Goal: Information Seeking & Learning: Learn about a topic

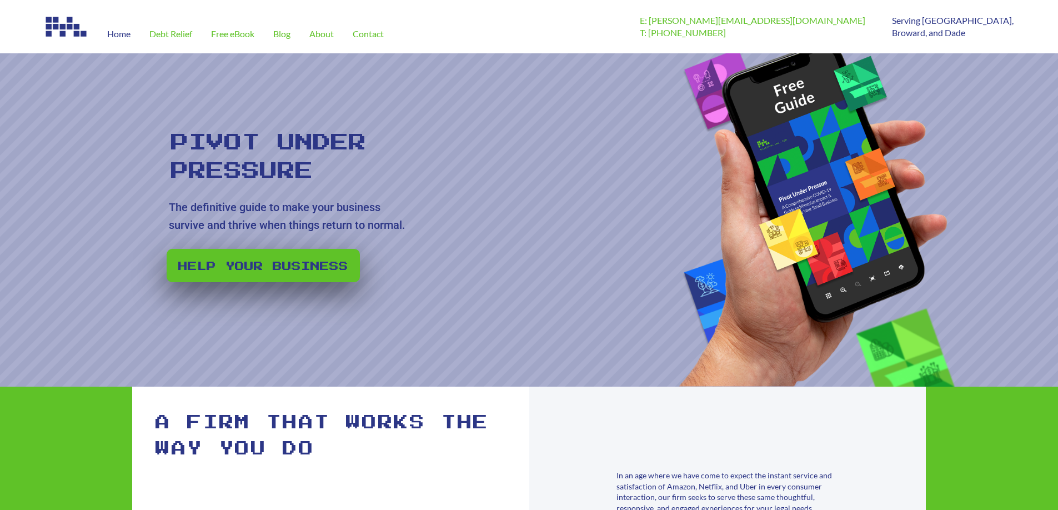
drag, startPoint x: 153, startPoint y: 134, endPoint x: 431, endPoint y: 232, distance: 295.1
click at [484, 234] on rs-slide "Pivot Under Pressure The definitive guide to make your business survive and thr…" at bounding box center [529, 219] width 1058 height 333
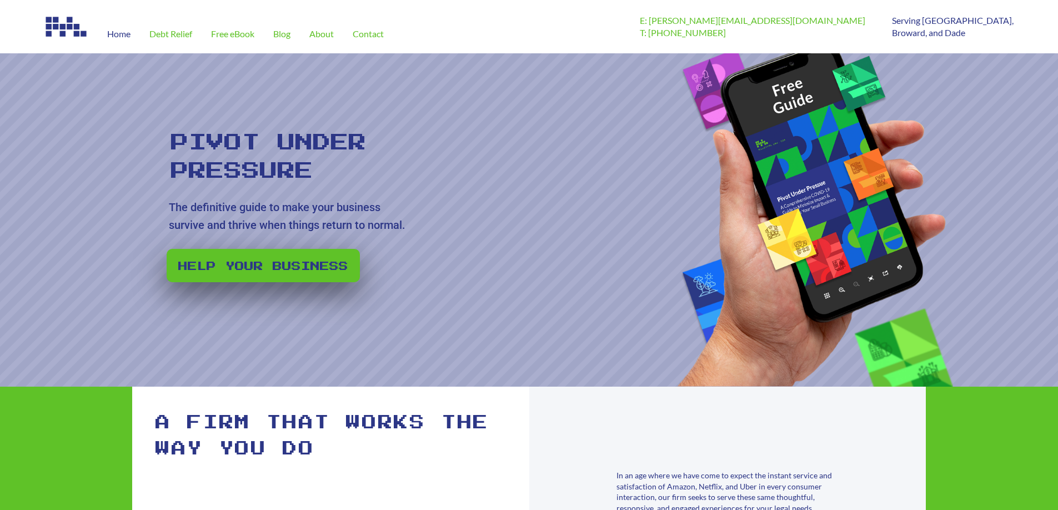
drag, startPoint x: 426, startPoint y: 230, endPoint x: 76, endPoint y: 109, distance: 370.9
click at [67, 106] on rs-slide "Pivot Under Pressure The definitive guide to make your business survive and thr…" at bounding box center [529, 219] width 1058 height 333
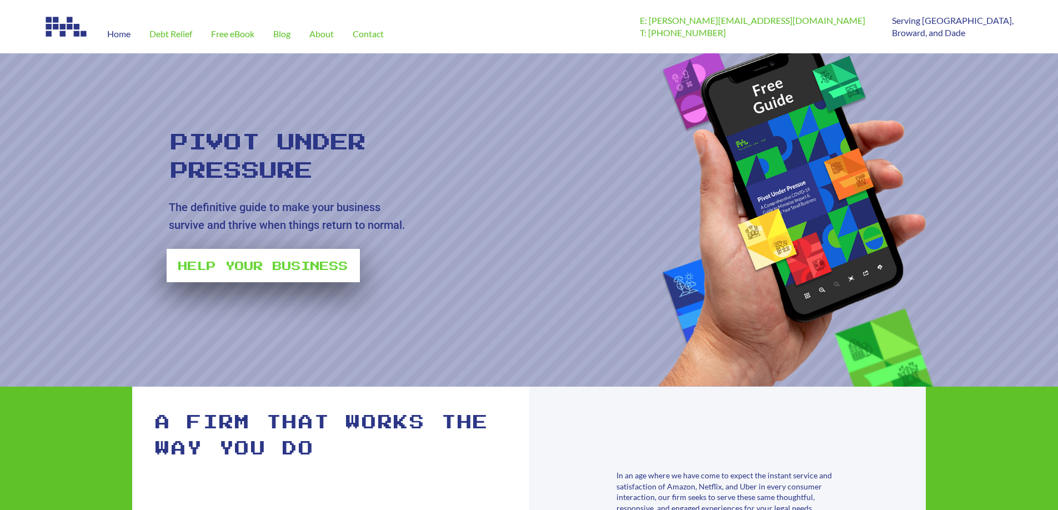
drag, startPoint x: 402, startPoint y: 216, endPoint x: 365, endPoint y: 218, distance: 36.7
click at [395, 217] on rs-layer "The definitive guide to make your business survive and thrive when things retur…" at bounding box center [291, 216] width 245 height 36
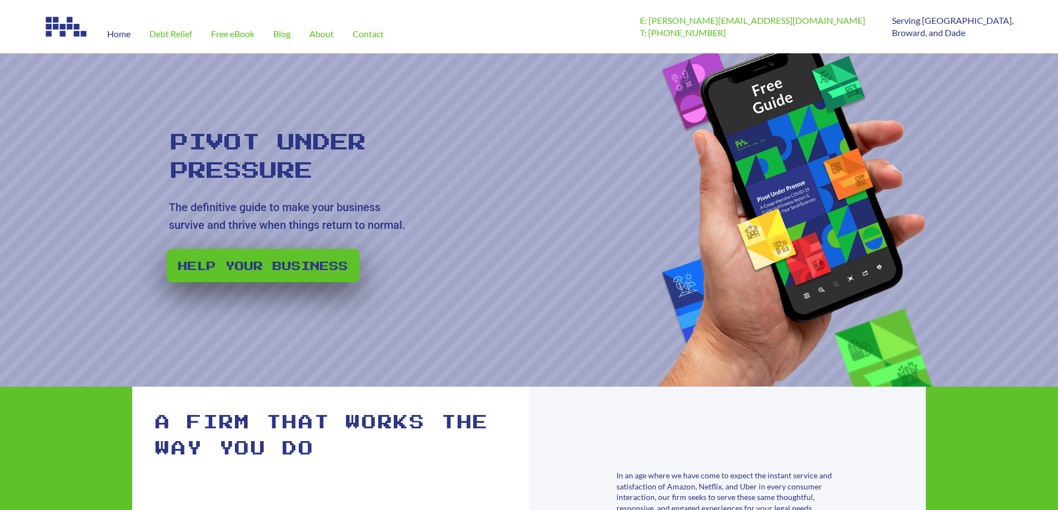
click at [253, 209] on rs-layer "The definitive guide to make your business survive and thrive when things retur…" at bounding box center [291, 216] width 245 height 36
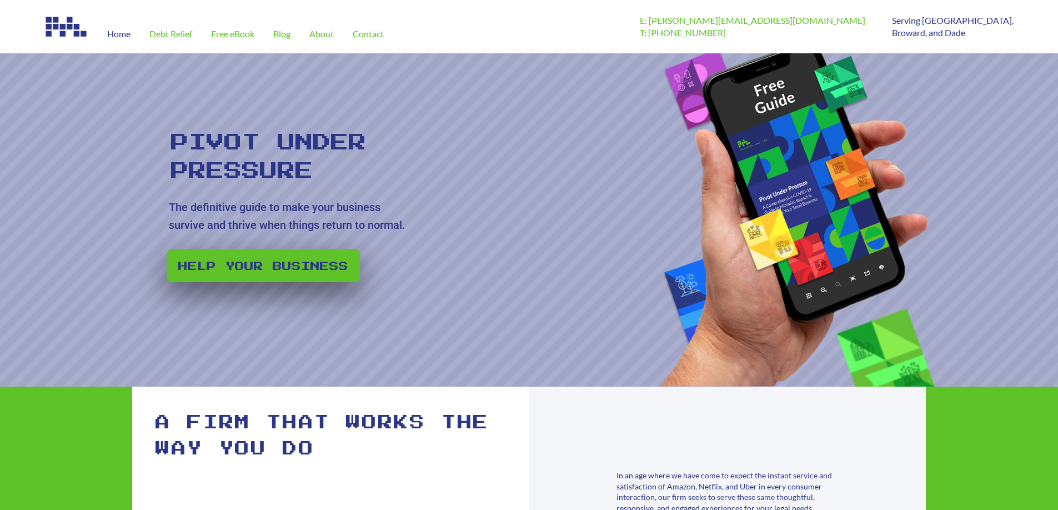
click at [313, 4] on div "Home Debt Relief Free eBook Blog About Contact" at bounding box center [341, 26] width 595 height 53
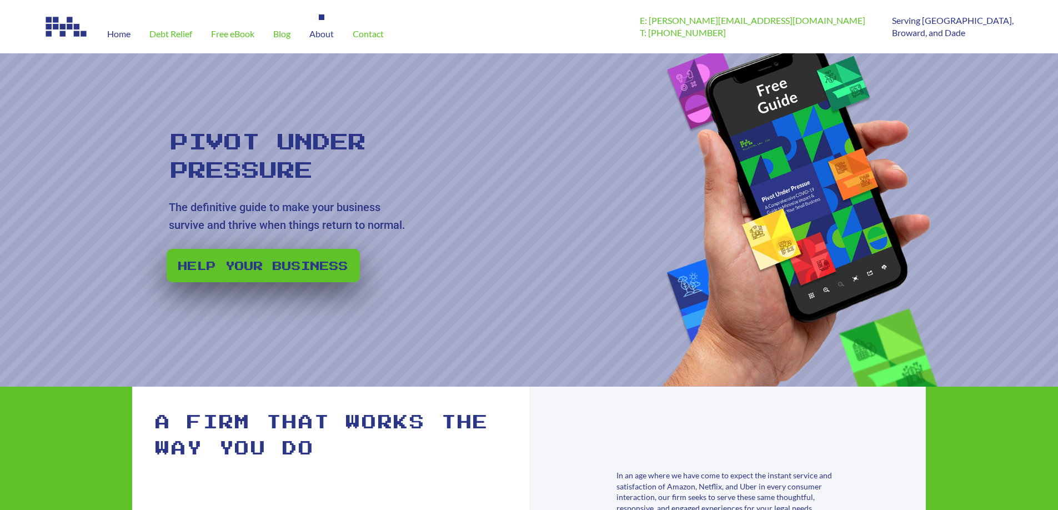
click at [318, 30] on span "About" at bounding box center [321, 33] width 24 height 9
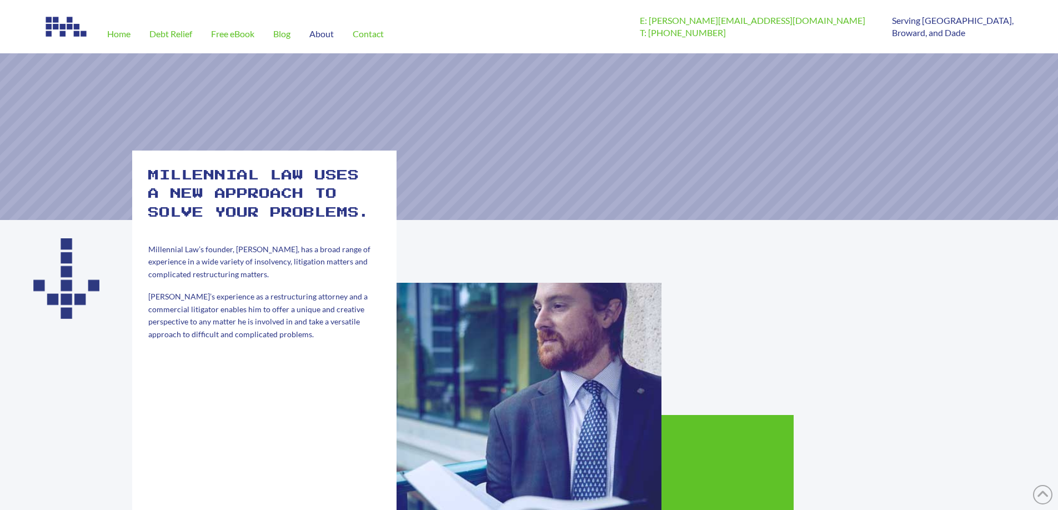
click at [246, 193] on h2 "Millennial law uses a new approach to solve your problems." at bounding box center [264, 195] width 232 height 56
click at [237, 192] on h2 "Millennial law uses a new approach to solve your problems." at bounding box center [264, 195] width 232 height 56
click at [258, 194] on h2 "Millennial law uses a new approach to solve your problems." at bounding box center [264, 195] width 232 height 56
drag, startPoint x: 284, startPoint y: 211, endPoint x: 297, endPoint y: 214, distance: 13.1
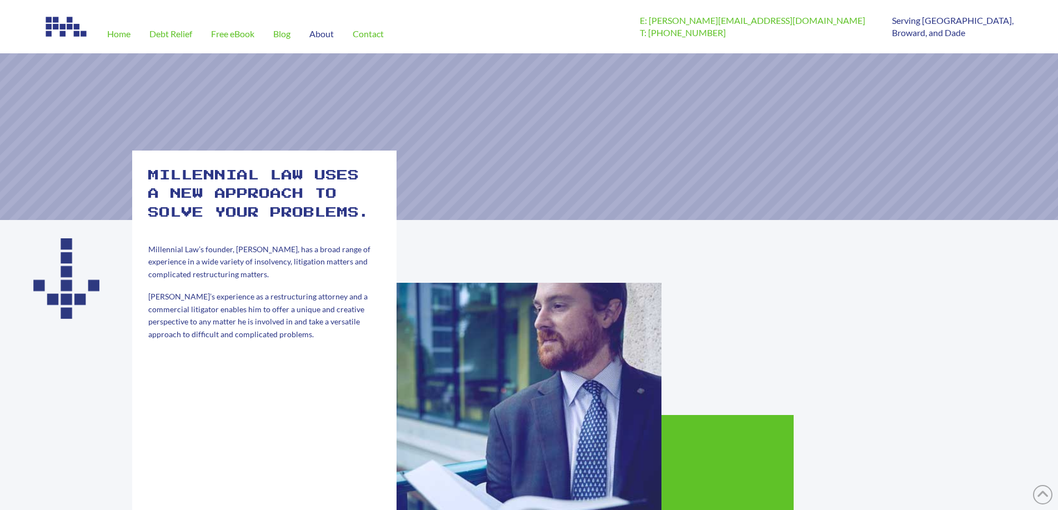
click at [285, 211] on h2 "Millennial law uses a new approach to solve your problems." at bounding box center [264, 195] width 232 height 56
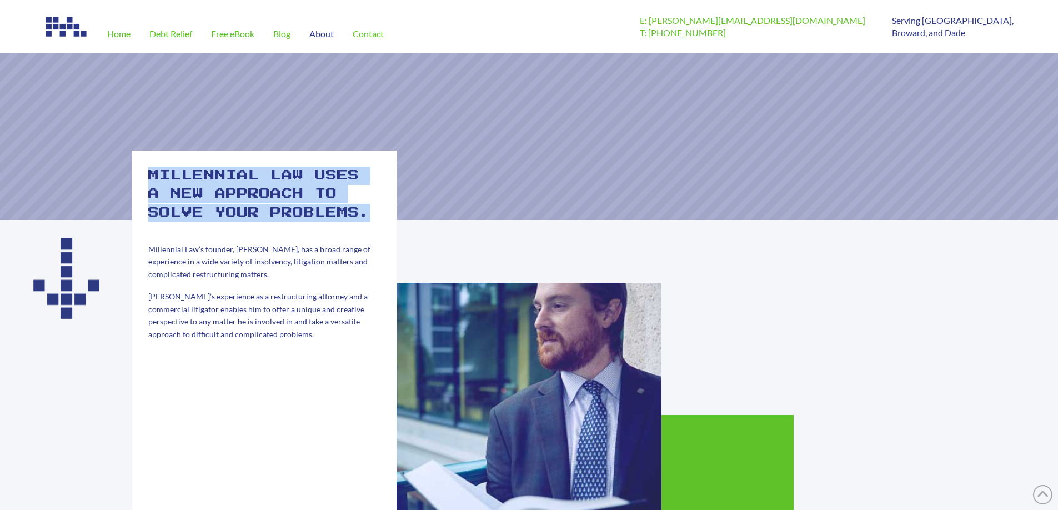
drag, startPoint x: 297, startPoint y: 214, endPoint x: 144, endPoint y: 169, distance: 159.2
click at [144, 169] on div "Millennial law uses a new approach to solve your problems. Millennial Law’s fou…" at bounding box center [264, 348] width 264 height 396
drag, startPoint x: 144, startPoint y: 169, endPoint x: 301, endPoint y: 220, distance: 164.7
click at [298, 223] on div "Millennial law uses a new approach to solve your problems. Millennial Law’s fou…" at bounding box center [264, 348] width 264 height 396
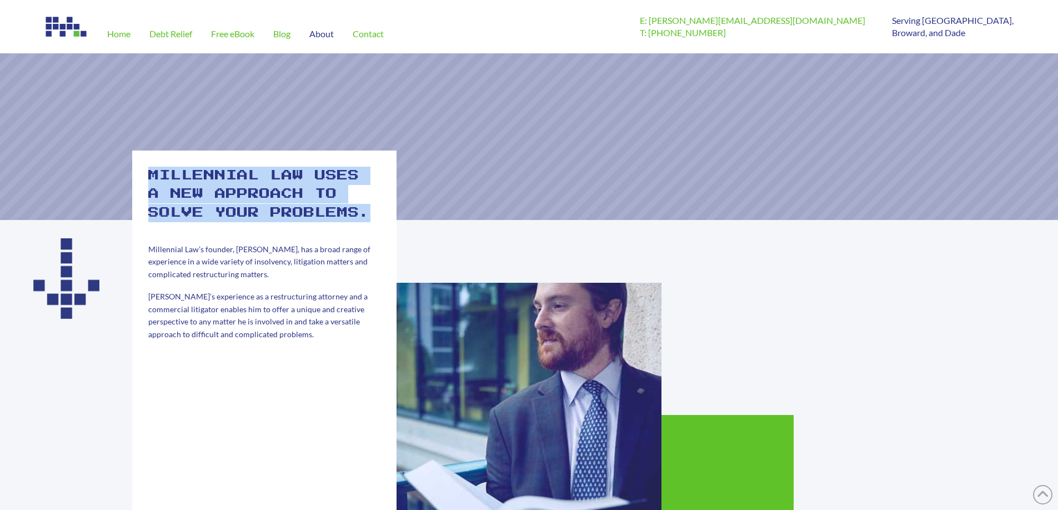
click at [304, 219] on h2 "Millennial law uses a new approach to solve your problems." at bounding box center [264, 195] width 232 height 56
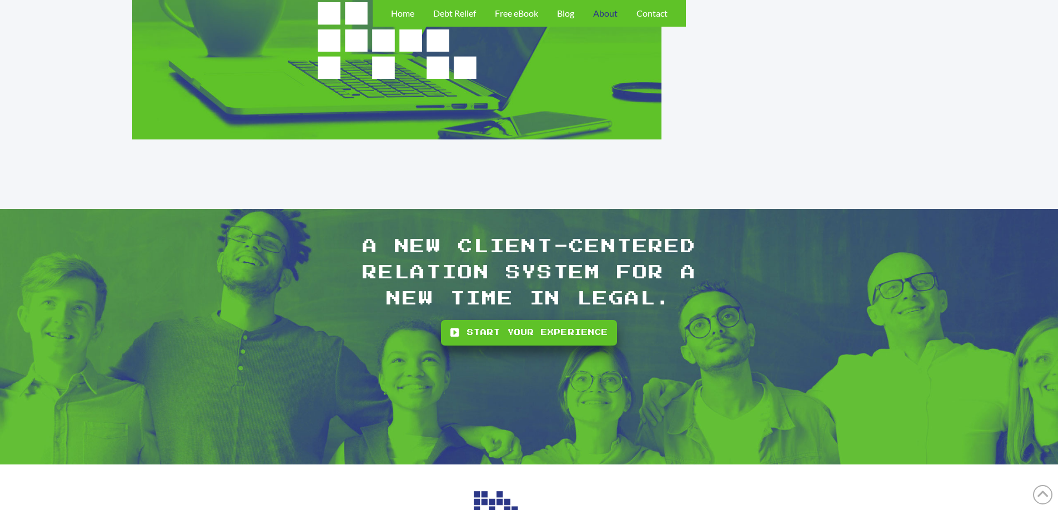
scroll to position [1470, 0]
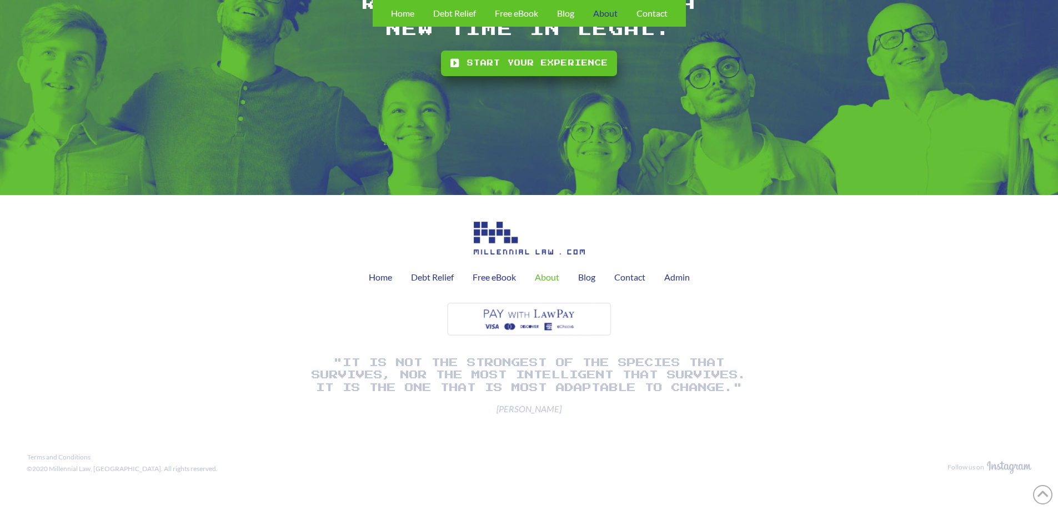
click at [426, 307] on div "Home Debt Relief Free eBook About Blog Contact Admin" at bounding box center [529, 280] width 340 height 153
drag, startPoint x: 161, startPoint y: 476, endPoint x: 9, endPoint y: 459, distance: 152.6
click at [9, 459] on div "Terms and Conditions ©2020 Millennial Law, [GEOGRAPHIC_DATA]. All rights reserv…" at bounding box center [529, 471] width 1058 height 58
drag, startPoint x: 47, startPoint y: 465, endPoint x: 198, endPoint y: 479, distance: 152.2
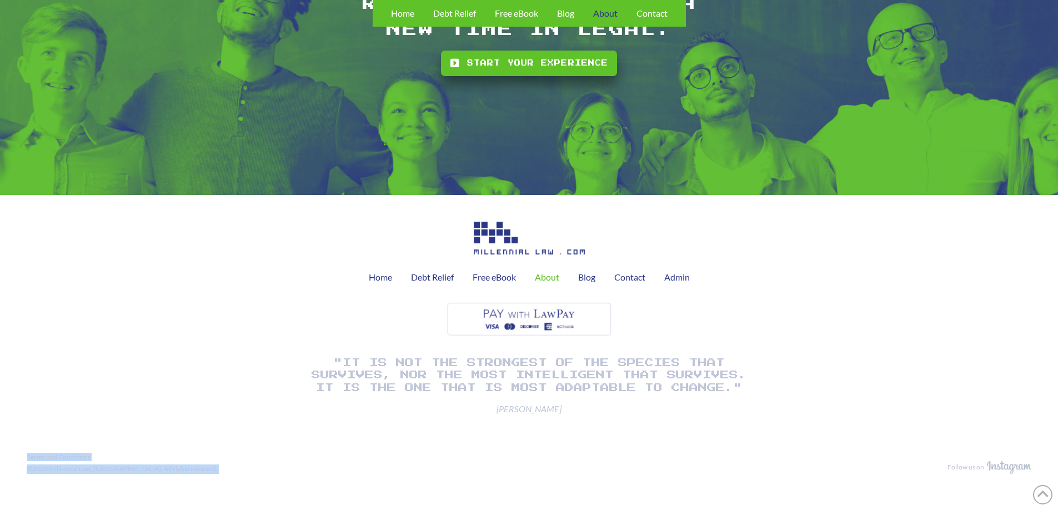
click at [203, 479] on div "Terms and Conditions ©2020 Millennial Law, [GEOGRAPHIC_DATA]. All rights reserv…" at bounding box center [529, 471] width 1058 height 58
click at [195, 480] on div "Terms and Conditions ©2020 Millennial Law, [GEOGRAPHIC_DATA]. All rights reserv…" at bounding box center [487, 471] width 921 height 41
drag, startPoint x: 191, startPoint y: 480, endPoint x: -6, endPoint y: 458, distance: 197.8
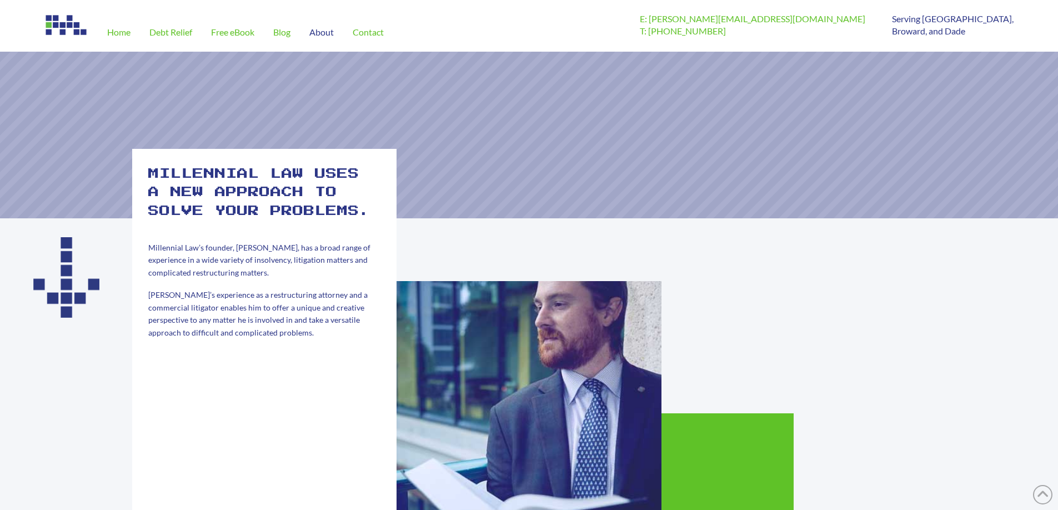
scroll to position [0, 0]
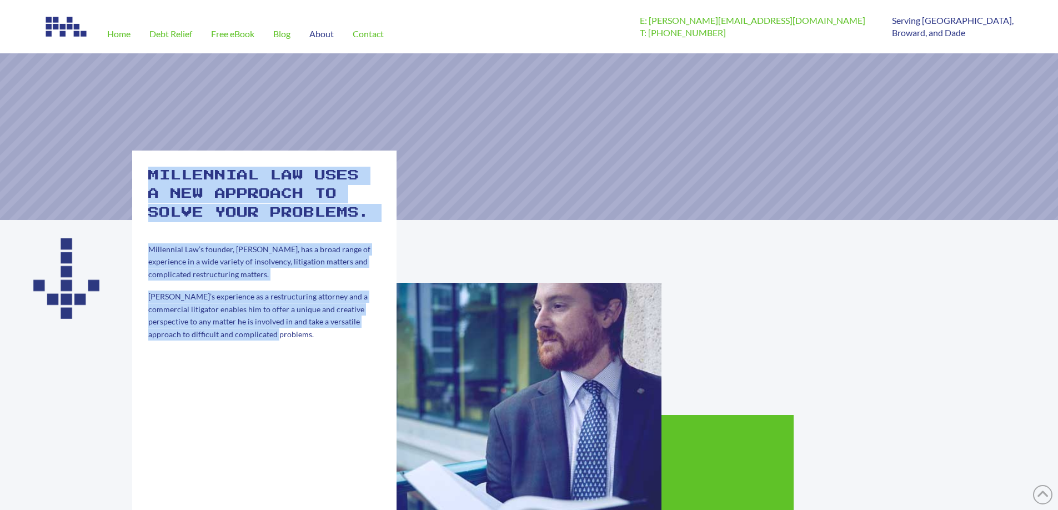
drag, startPoint x: 152, startPoint y: 172, endPoint x: 300, endPoint y: 356, distance: 236.6
click at [309, 360] on div "Millennial law uses a new approach to solve your problems. Millennial Law’s fou…" at bounding box center [264, 348] width 264 height 396
click at [299, 355] on div "Millennial law uses a new approach to solve your problems. Millennial Law’s fou…" at bounding box center [264, 348] width 264 height 396
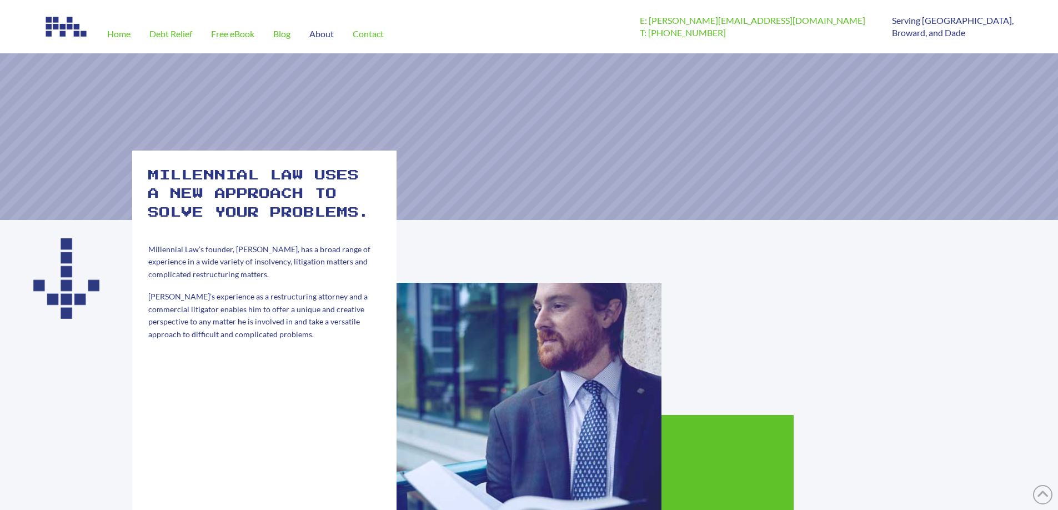
click at [142, 166] on div "Millennial law uses a new approach to solve your problems. Millennial Law’s fou…" at bounding box center [264, 348] width 264 height 396
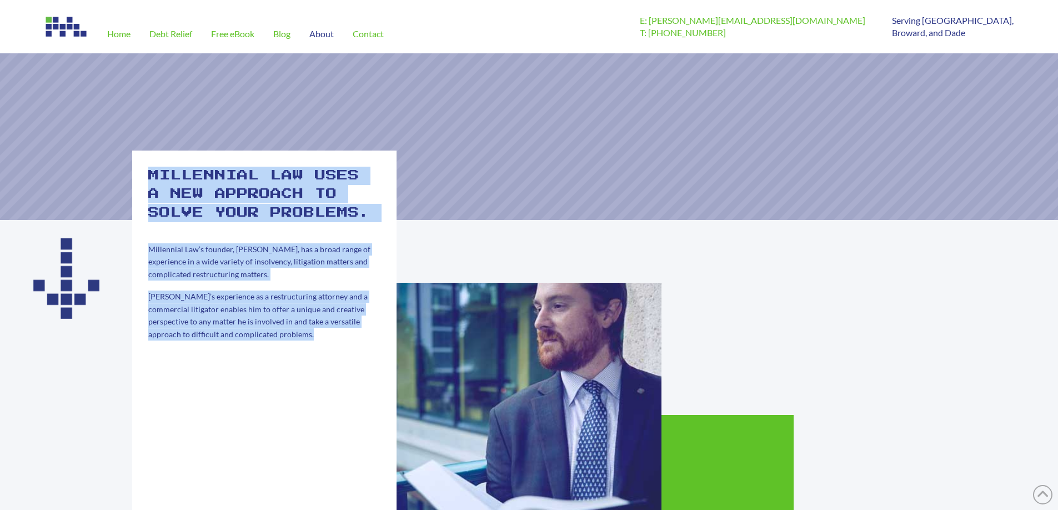
drag, startPoint x: 142, startPoint y: 166, endPoint x: 260, endPoint y: 369, distance: 235.4
click at [259, 371] on div "Millennial law uses a new approach to solve your problems. Millennial Law’s fou…" at bounding box center [264, 348] width 264 height 396
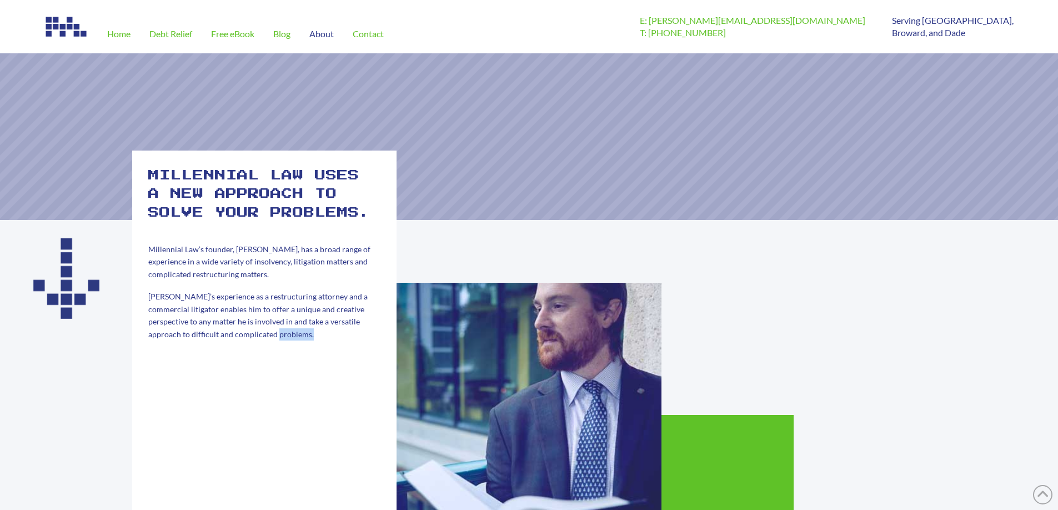
click at [260, 355] on div "Millennial law uses a new approach to solve your problems. Millennial Law’s fou…" at bounding box center [264, 348] width 264 height 396
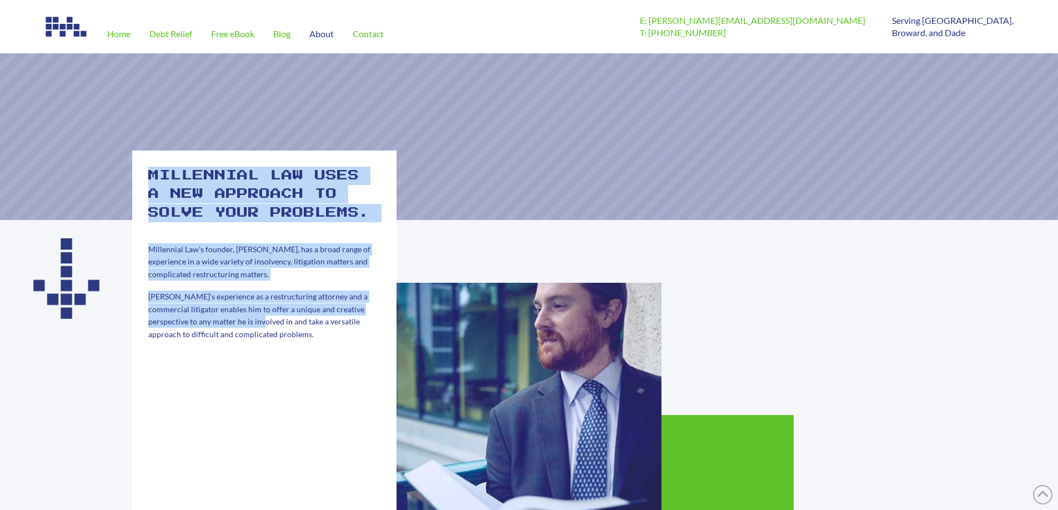
drag, startPoint x: 239, startPoint y: 314, endPoint x: 135, endPoint y: 159, distance: 186.5
click at [136, 160] on div "Millennial law uses a new approach to solve your problems. Millennial Law’s fou…" at bounding box center [264, 348] width 264 height 396
click at [134, 159] on div "Millennial law uses a new approach to solve your problems. Millennial Law’s fou…" at bounding box center [264, 348] width 264 height 396
drag, startPoint x: 148, startPoint y: 168, endPoint x: 281, endPoint y: 393, distance: 261.1
click at [279, 394] on div "Millennial law uses a new approach to solve your problems. Millennial Law’s fou…" at bounding box center [264, 348] width 264 height 396
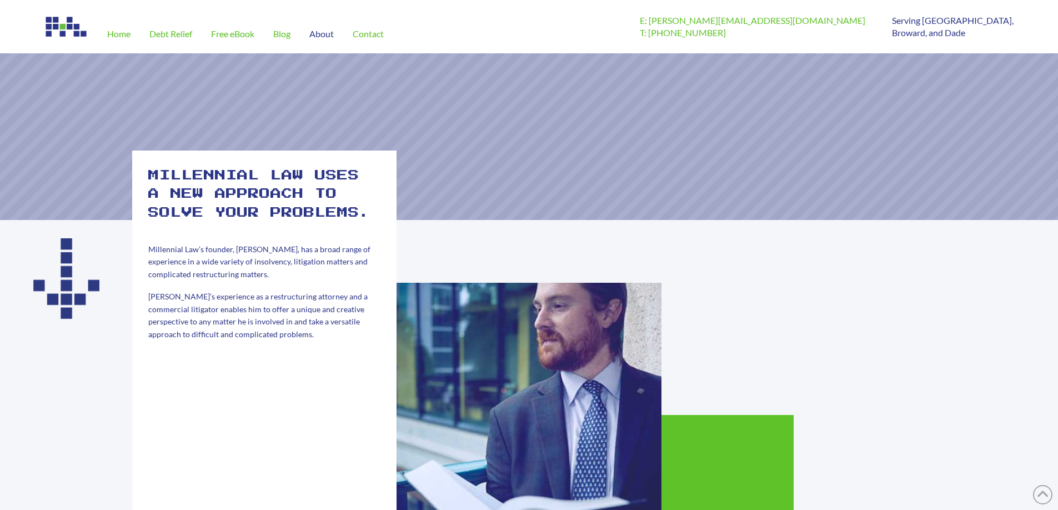
click at [316, 195] on h2 "Millennial law uses a new approach to solve your problems." at bounding box center [264, 195] width 232 height 56
click at [243, 466] on div "Millennial law uses a new approach to solve your problems. Millennial Law’s fou…" at bounding box center [264, 348] width 264 height 396
drag, startPoint x: 302, startPoint y: 318, endPoint x: 286, endPoint y: 331, distance: 20.1
click at [289, 328] on p "[PERSON_NAME]’s experience as a restructuring attorney and a commercial litigat…" at bounding box center [264, 315] width 232 height 50
click at [271, 343] on div "Millennial law uses a new approach to solve your problems. Millennial Law’s fou…" at bounding box center [264, 348] width 264 height 396
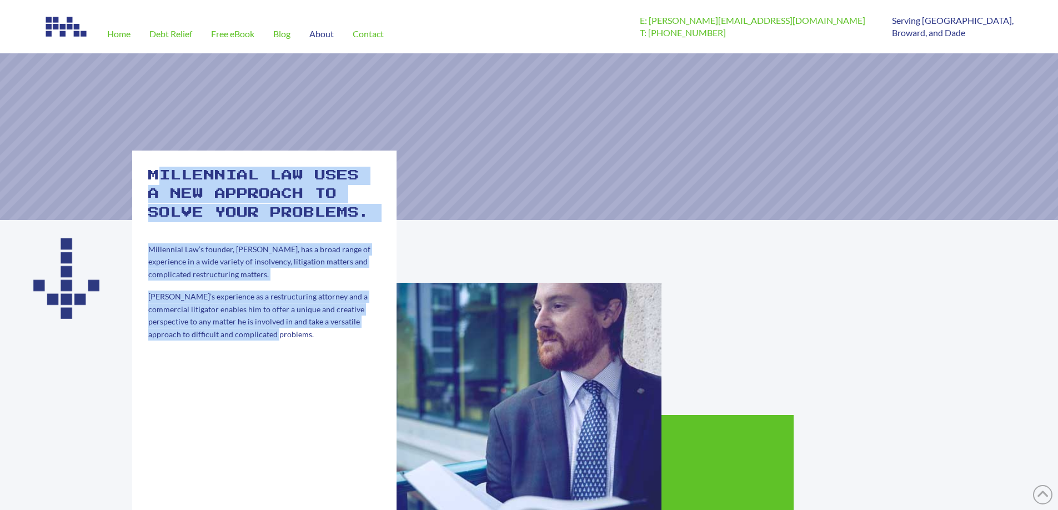
drag, startPoint x: 267, startPoint y: 334, endPoint x: 147, endPoint y: 178, distance: 196.0
click at [153, 179] on div "Millennial law uses a new approach to solve your problems. Millennial Law’s fou…" at bounding box center [264, 348] width 264 height 396
click at [147, 178] on div "Millennial law uses a new approach to solve your problems. Millennial Law’s fou…" at bounding box center [264, 348] width 264 height 396
drag, startPoint x: 145, startPoint y: 175, endPoint x: 254, endPoint y: 329, distance: 188.0
click at [253, 329] on div "Millennial law uses a new approach to solve your problems. Millennial Law’s fou…" at bounding box center [264, 348] width 264 height 396
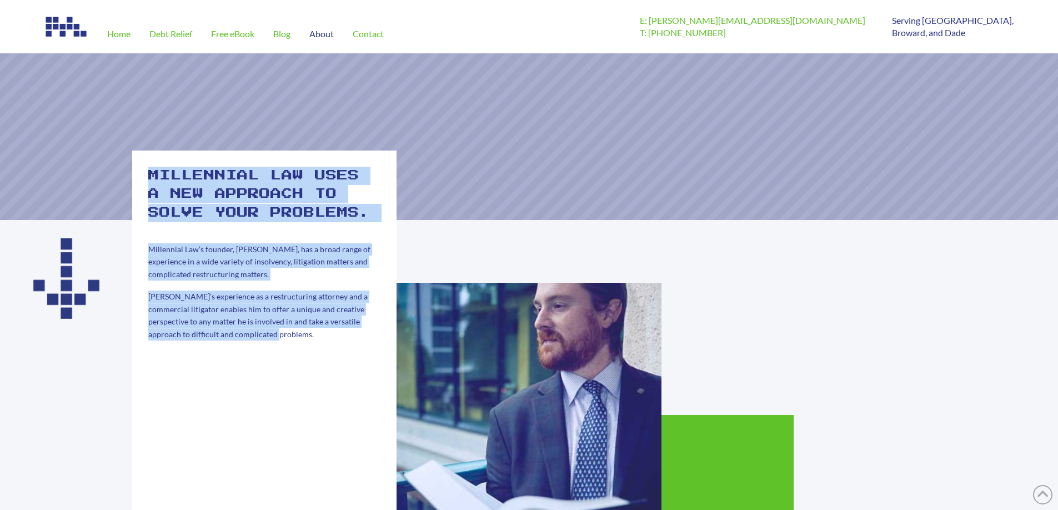
click at [254, 329] on p "[PERSON_NAME]’s experience as a restructuring attorney and a commercial litigat…" at bounding box center [264, 315] width 232 height 50
drag, startPoint x: 253, startPoint y: 341, endPoint x: 147, endPoint y: 167, distance: 203.9
click at [147, 168] on div "Millennial law uses a new approach to solve your problems. Millennial Law’s fou…" at bounding box center [264, 348] width 264 height 396
click at [147, 167] on div "Millennial law uses a new approach to solve your problems. Millennial Law’s fou…" at bounding box center [264, 348] width 264 height 396
